Goal: Information Seeking & Learning: Learn about a topic

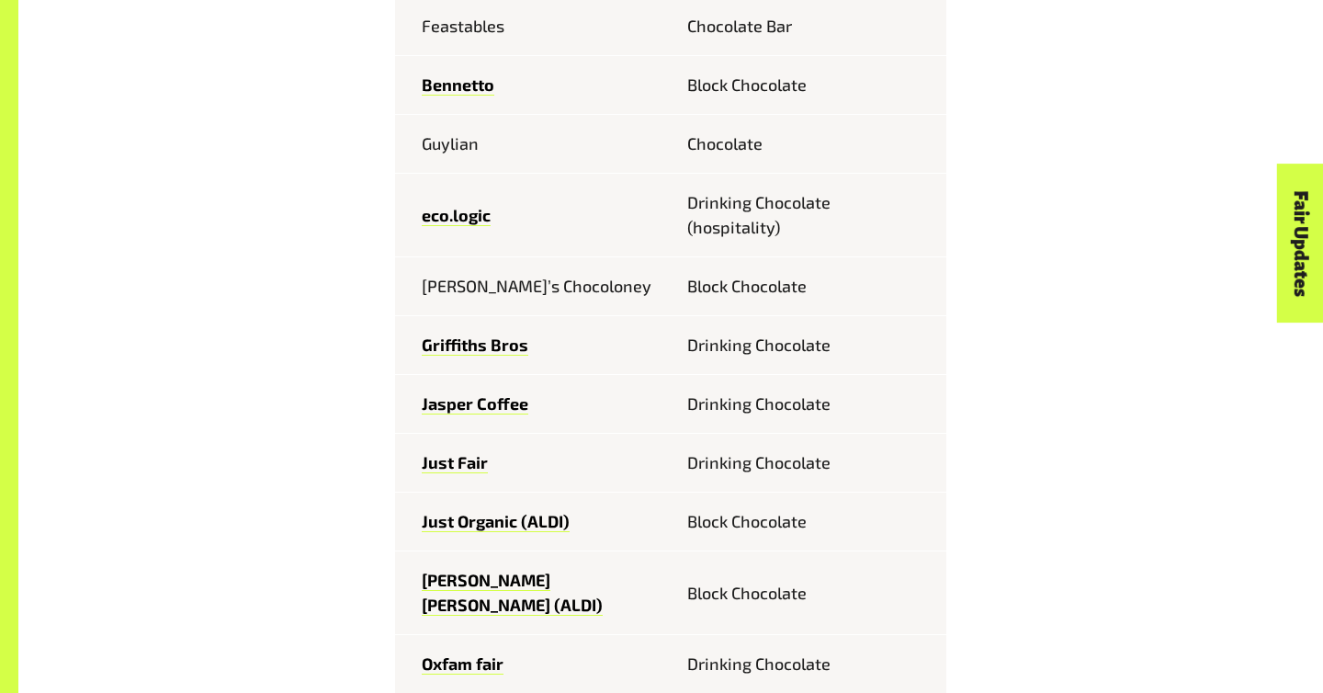
scroll to position [1028, 0]
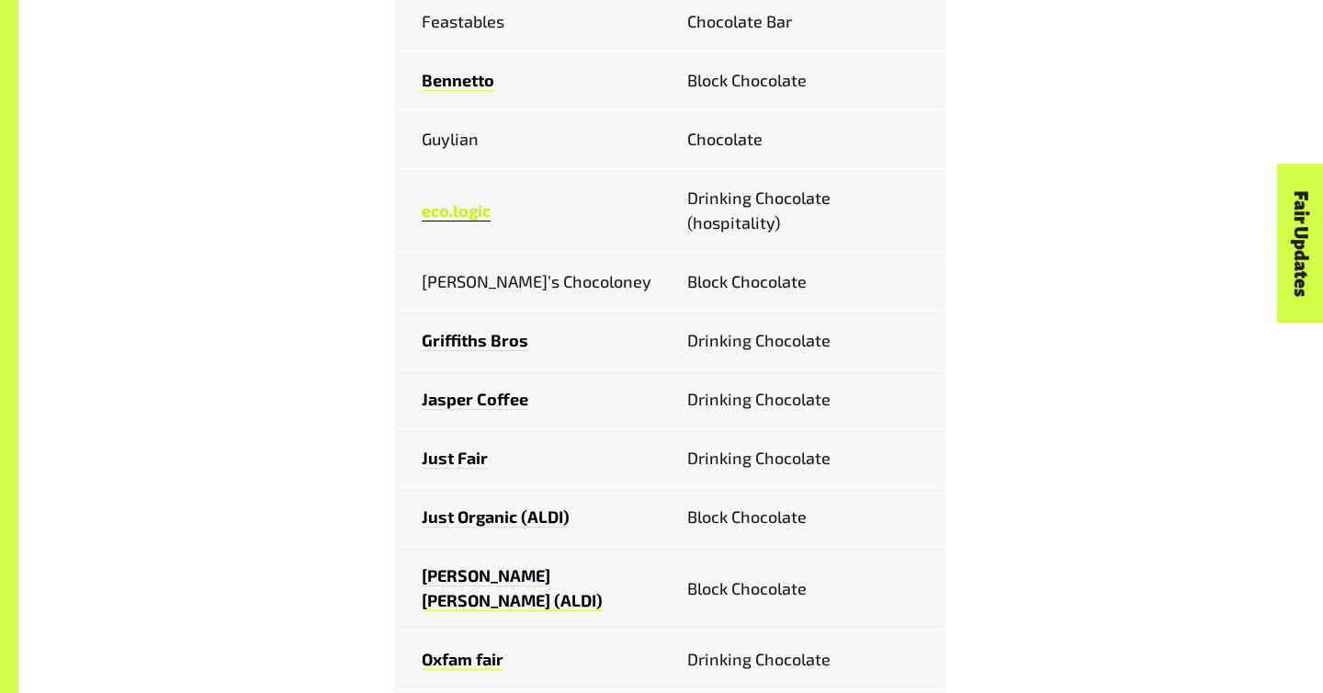
click at [483, 220] on link "eco.logic" at bounding box center [456, 210] width 69 height 21
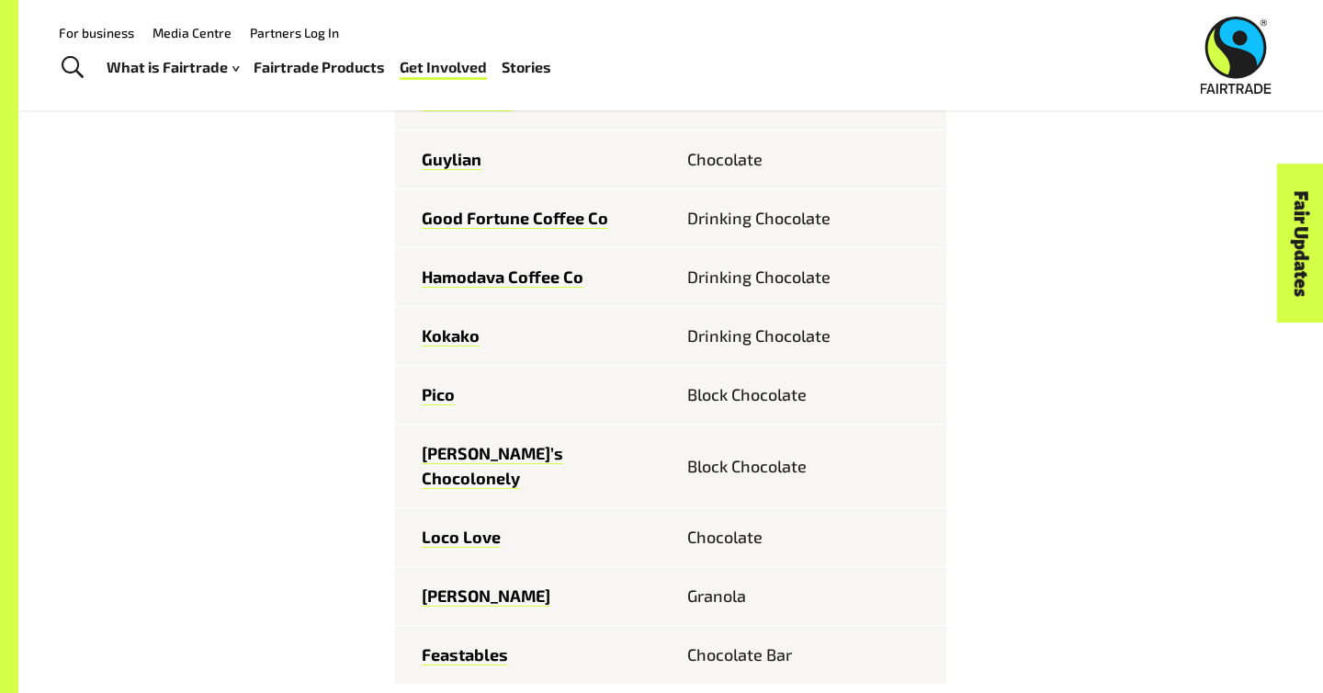
scroll to position [2178, 0]
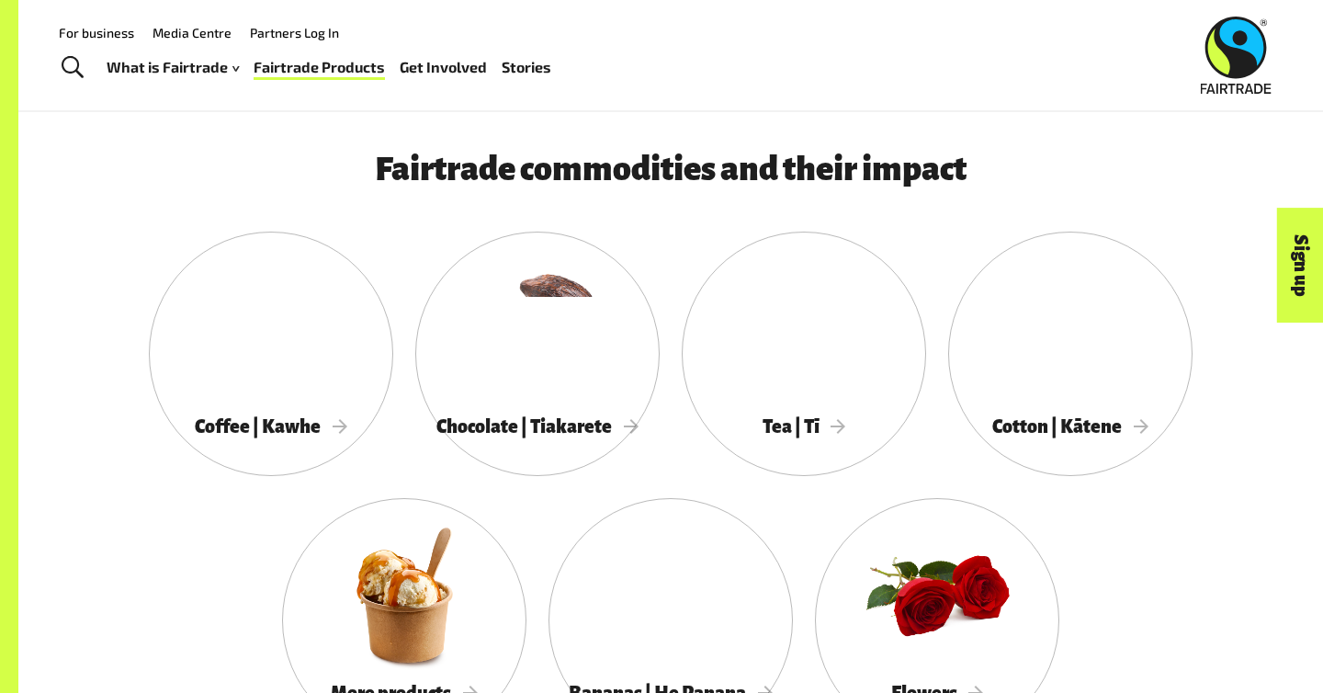
scroll to position [1545, 0]
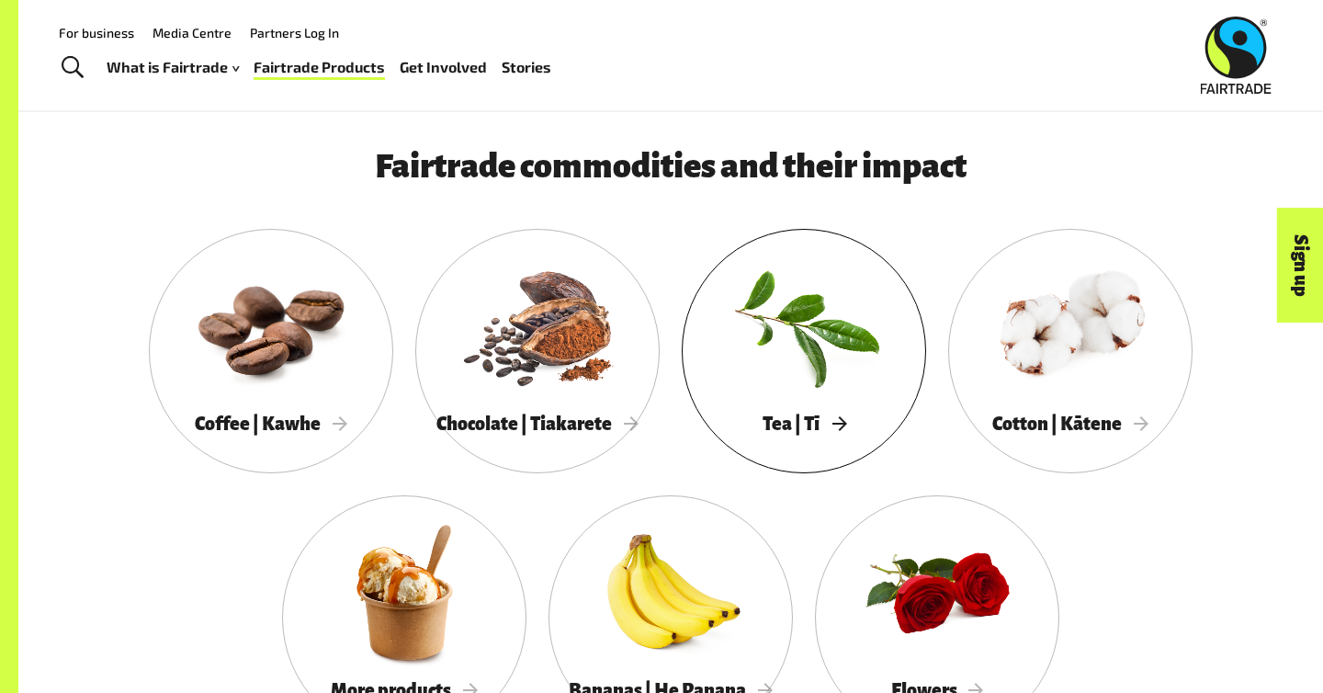
click at [808, 421] on span "Tea | Tī" at bounding box center [805, 423] width 84 height 20
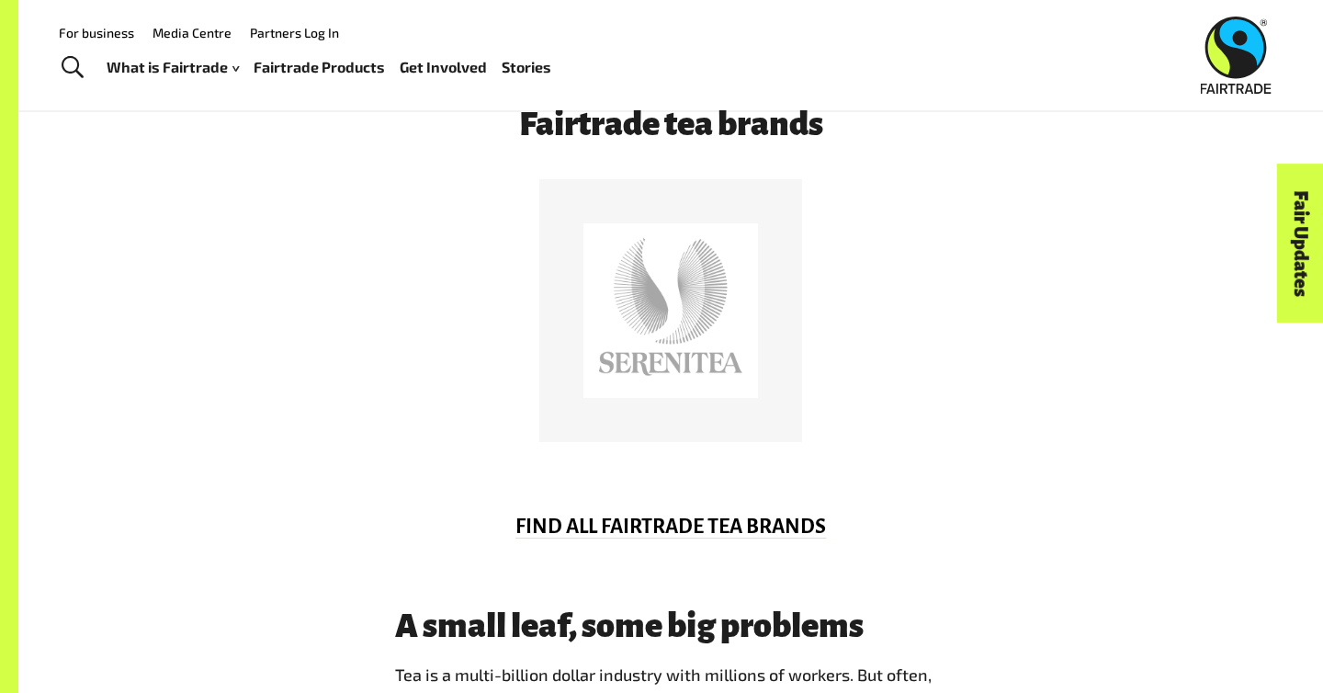
scroll to position [777, 0]
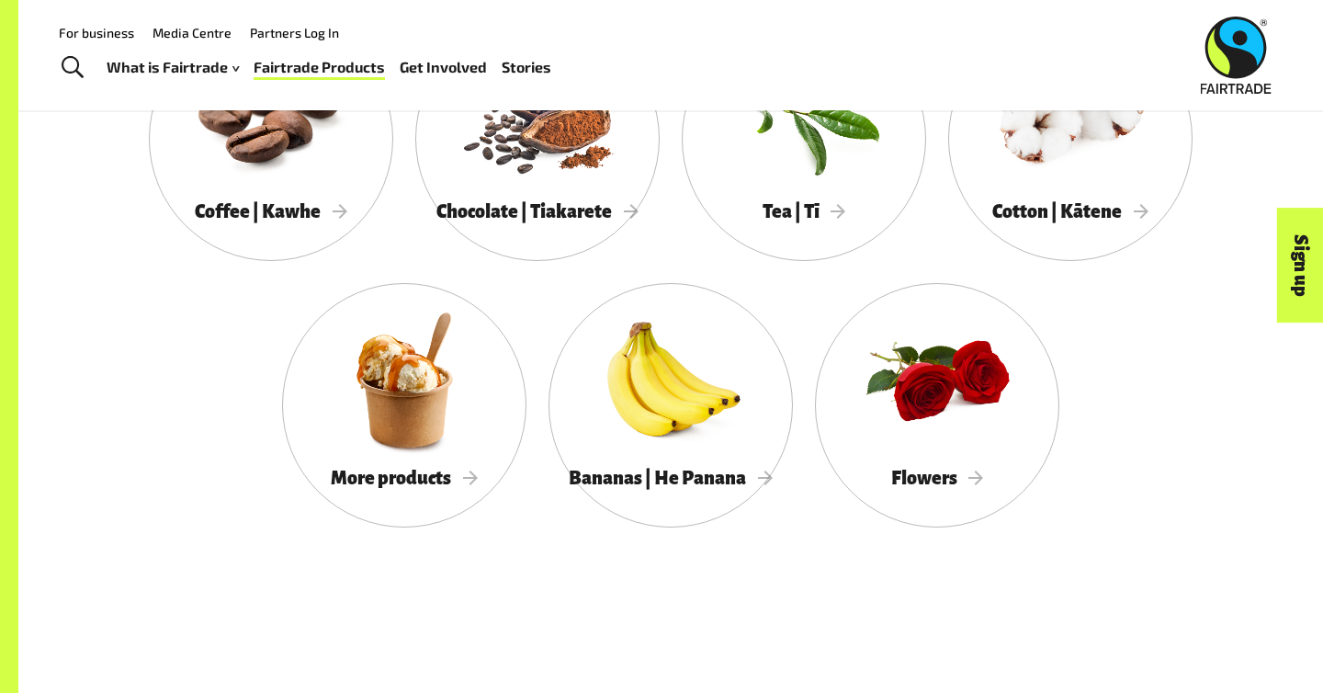
scroll to position [1759, 0]
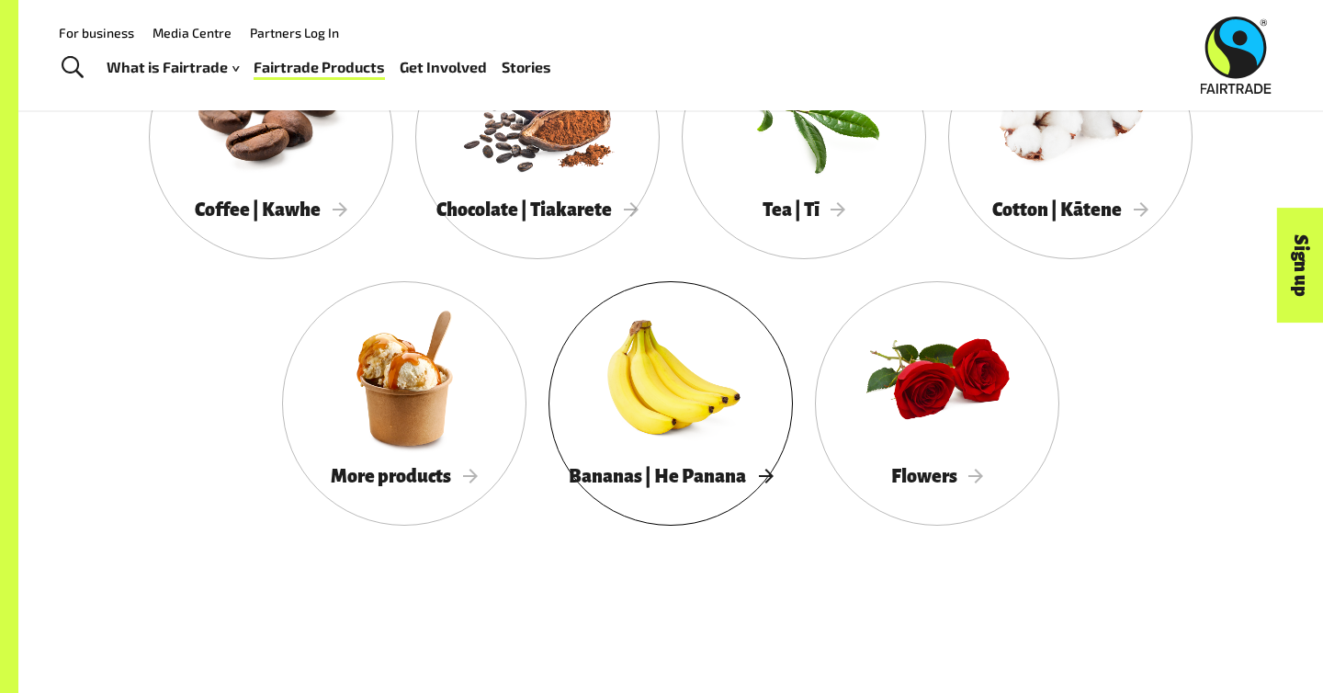
click at [609, 380] on div at bounding box center [670, 378] width 244 height 159
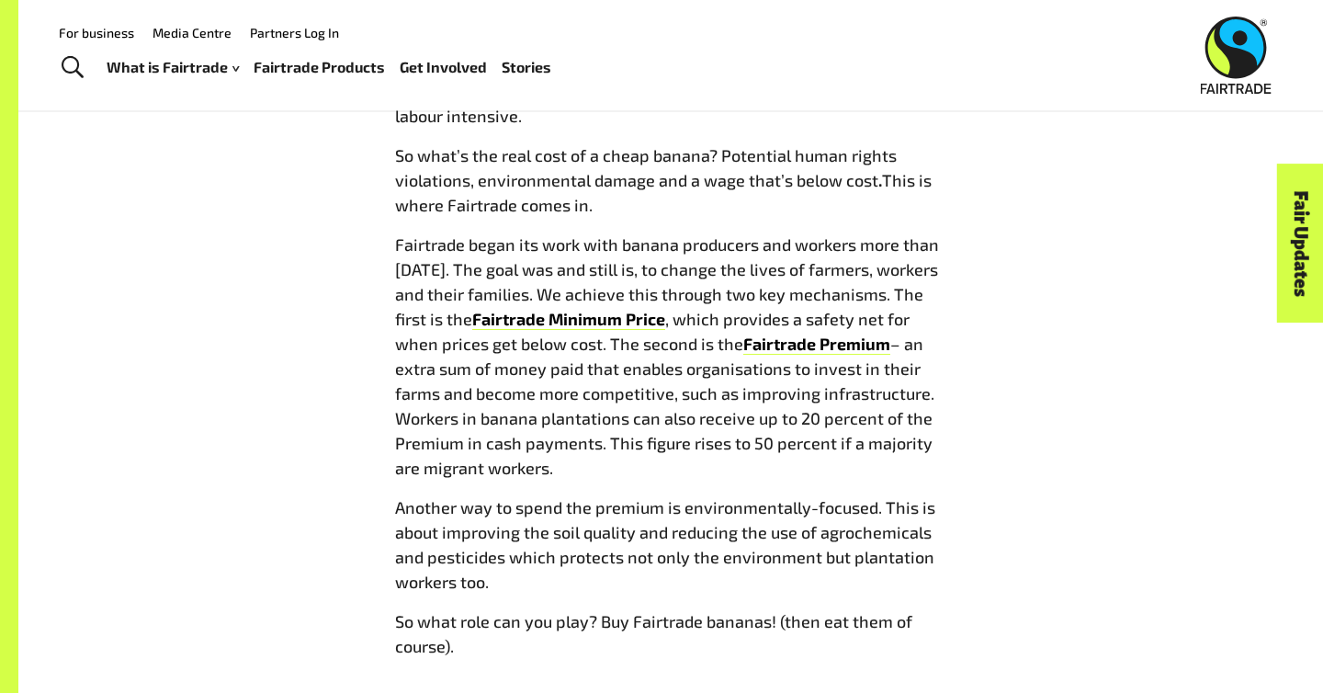
scroll to position [1490, 0]
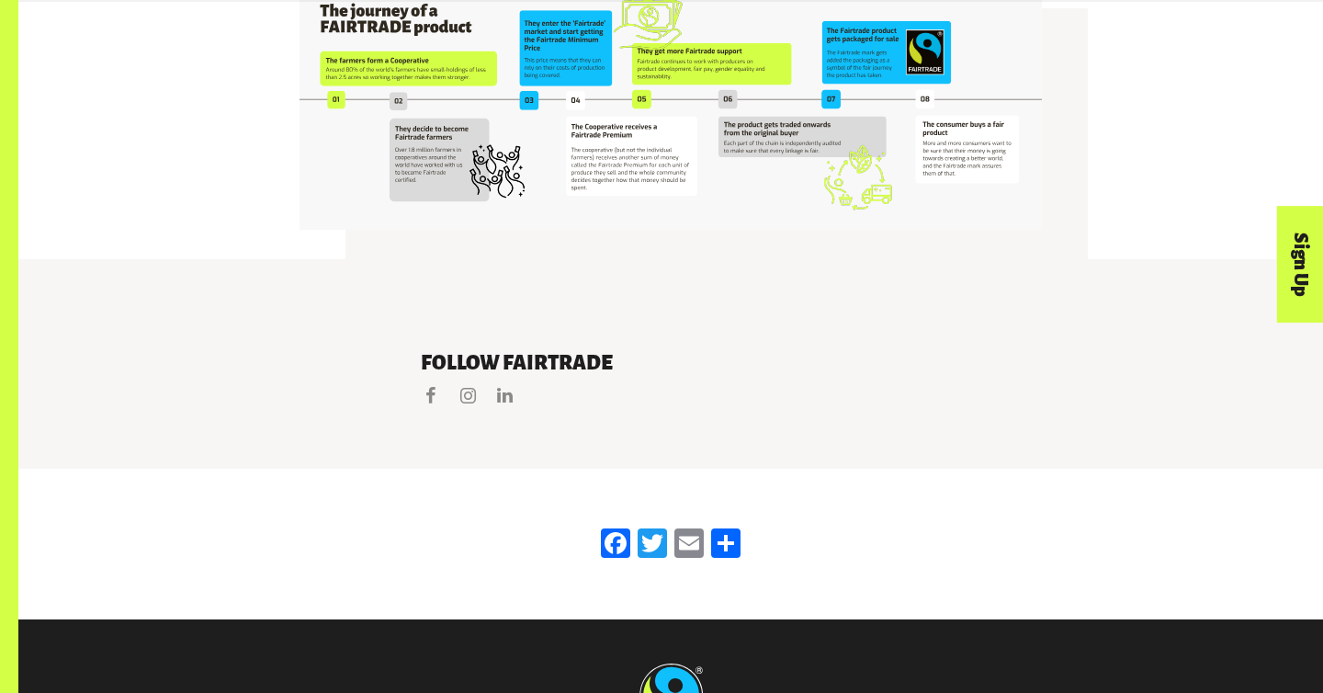
scroll to position [3897, 0]
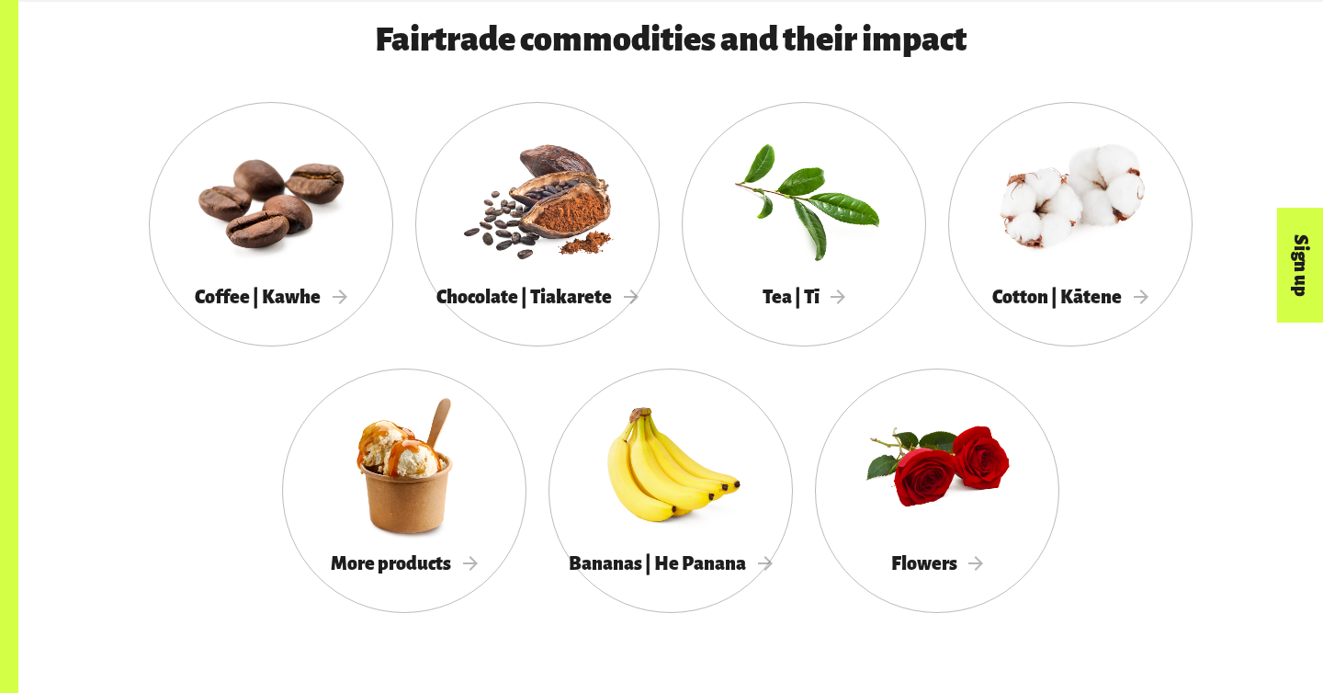
scroll to position [1681, 0]
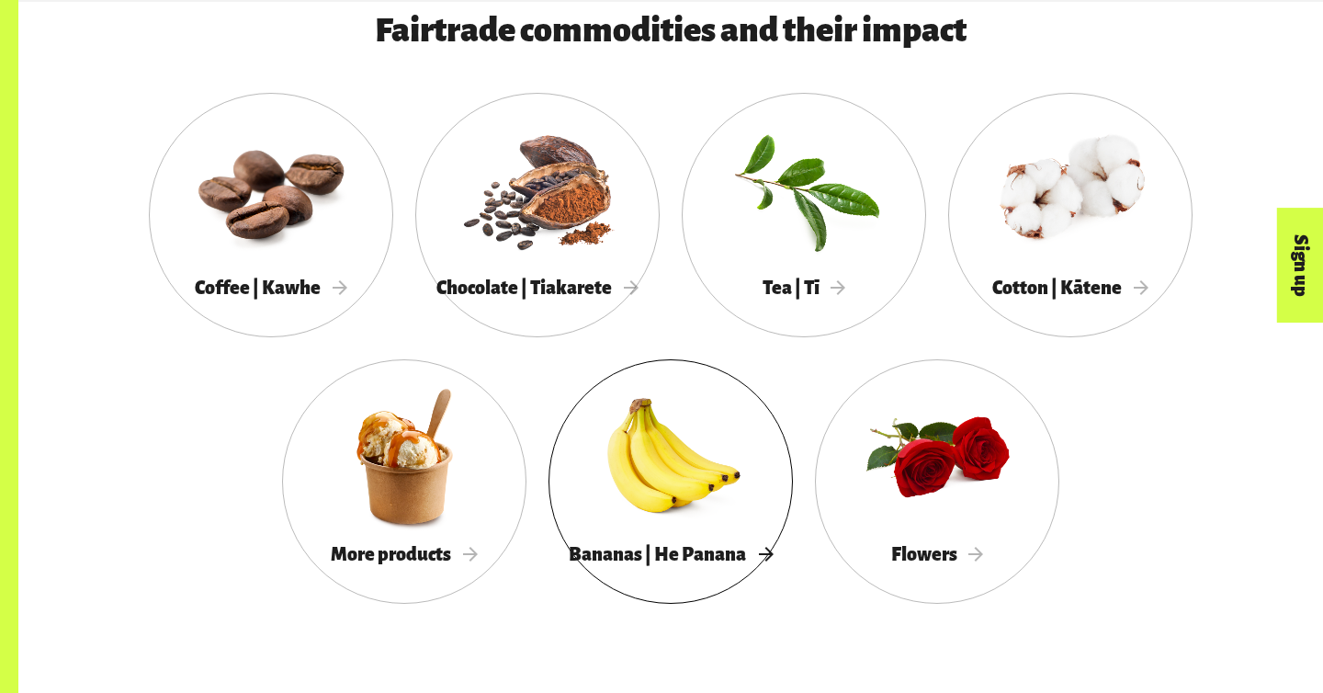
click at [686, 465] on div at bounding box center [670, 456] width 244 height 159
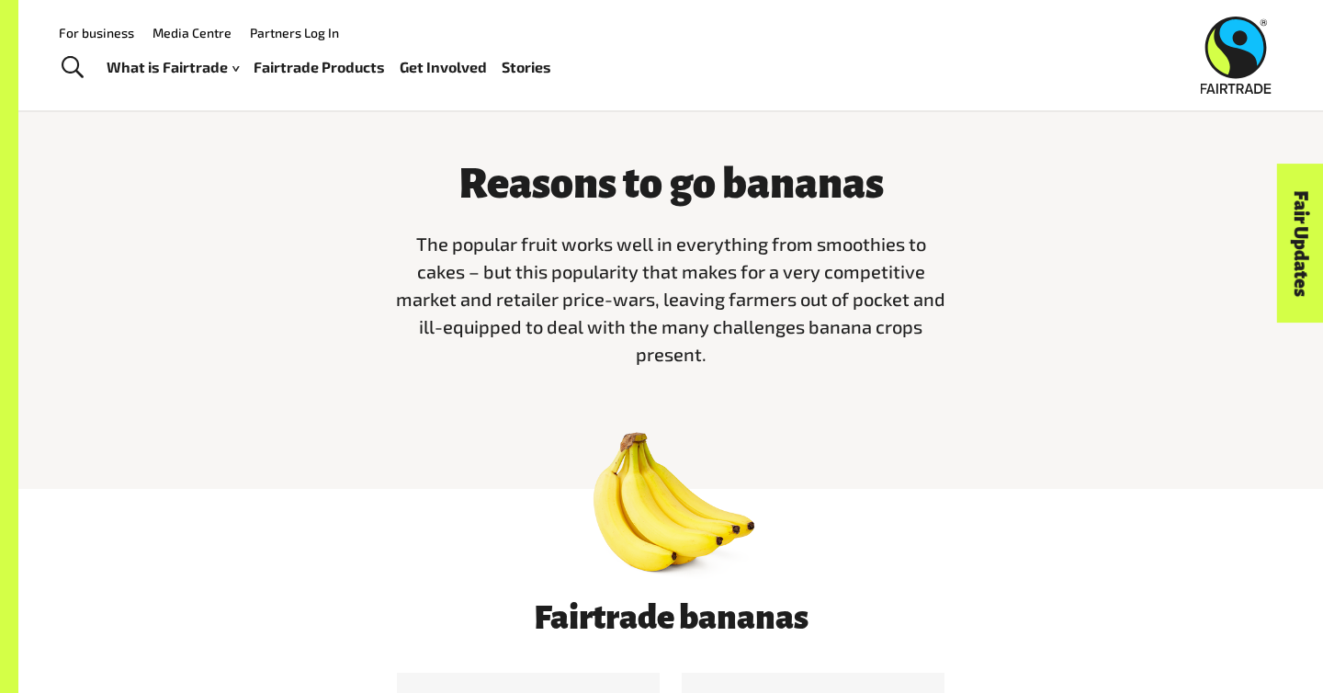
scroll to position [505, 0]
